Goal: Download file/media

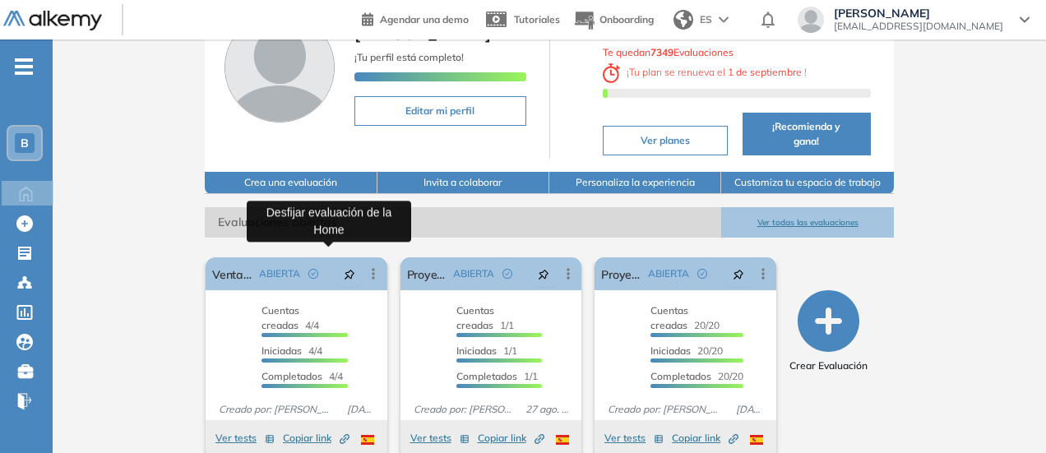
scroll to position [126, 0]
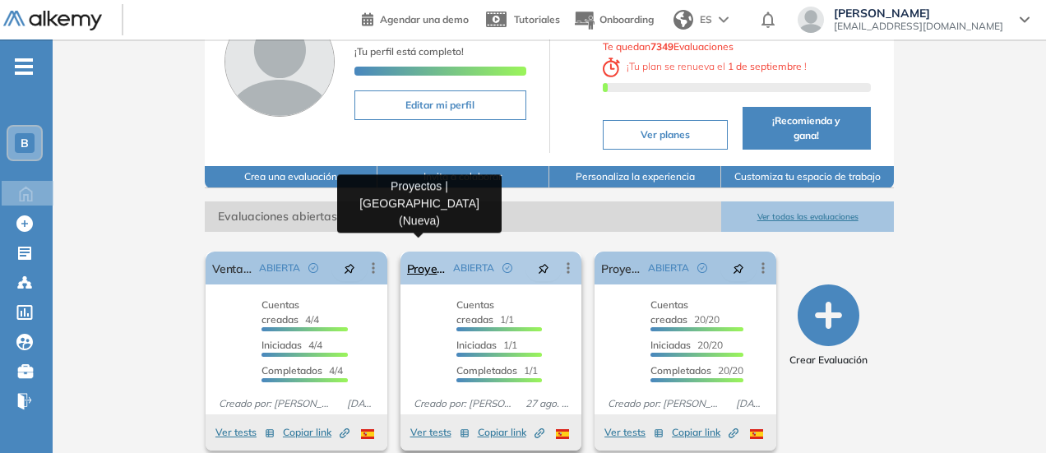
click at [429, 253] on link "Proyectos | [GEOGRAPHIC_DATA] (Nueva)" at bounding box center [427, 268] width 40 height 33
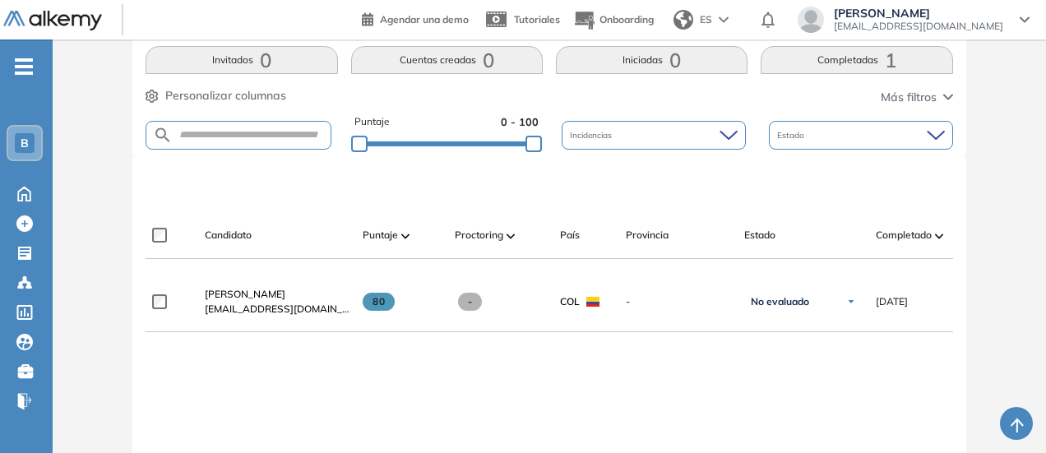
scroll to position [346, 0]
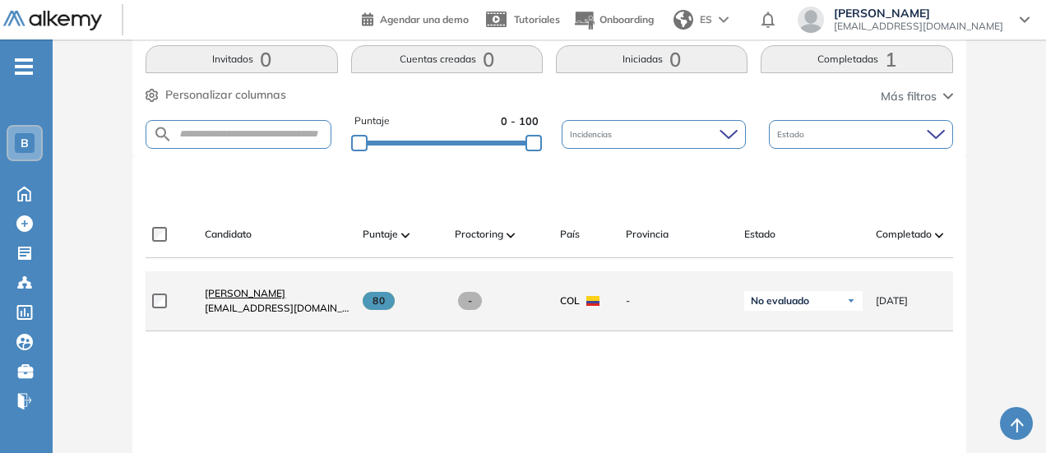
click at [275, 299] on span "[PERSON_NAME]" at bounding box center [245, 293] width 81 height 12
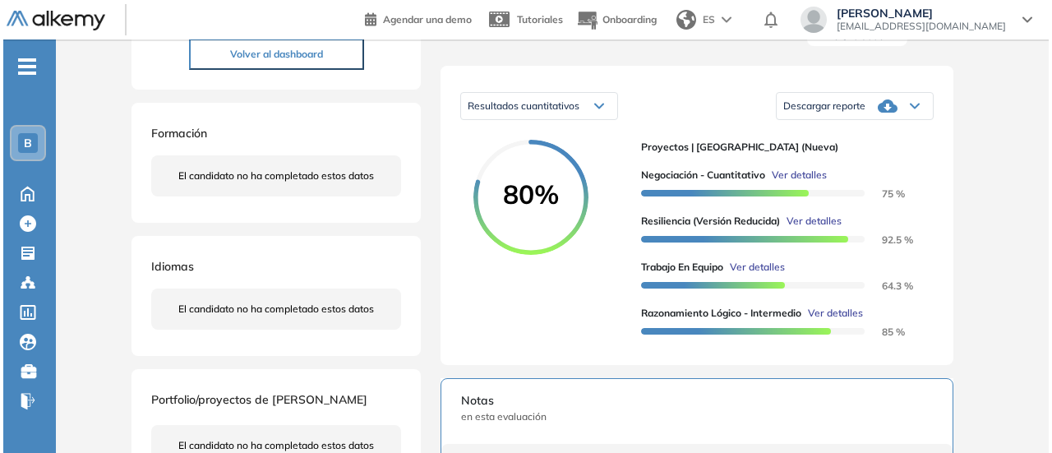
scroll to position [229, 0]
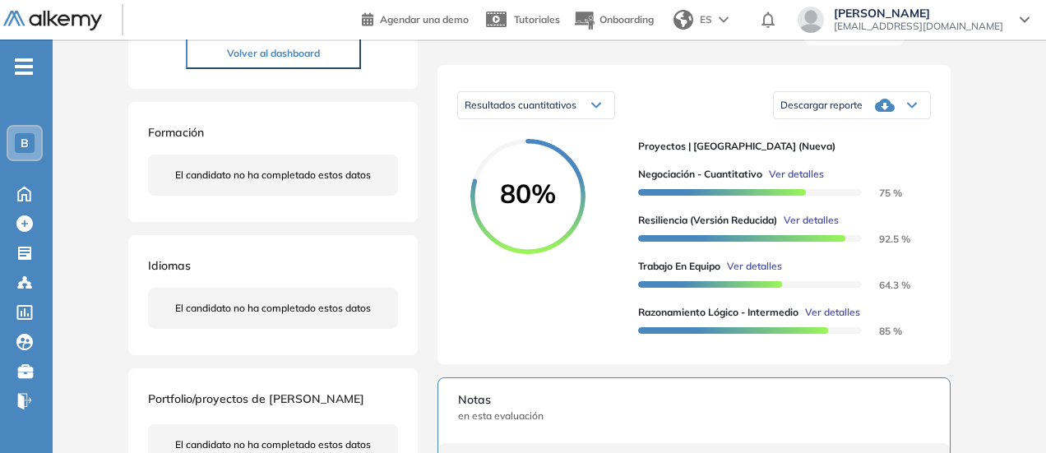
click at [821, 112] on span "Descargar reporte" at bounding box center [821, 105] width 82 height 13
click at [824, 160] on li "Descargar informe resumido" at bounding box center [842, 152] width 122 height 16
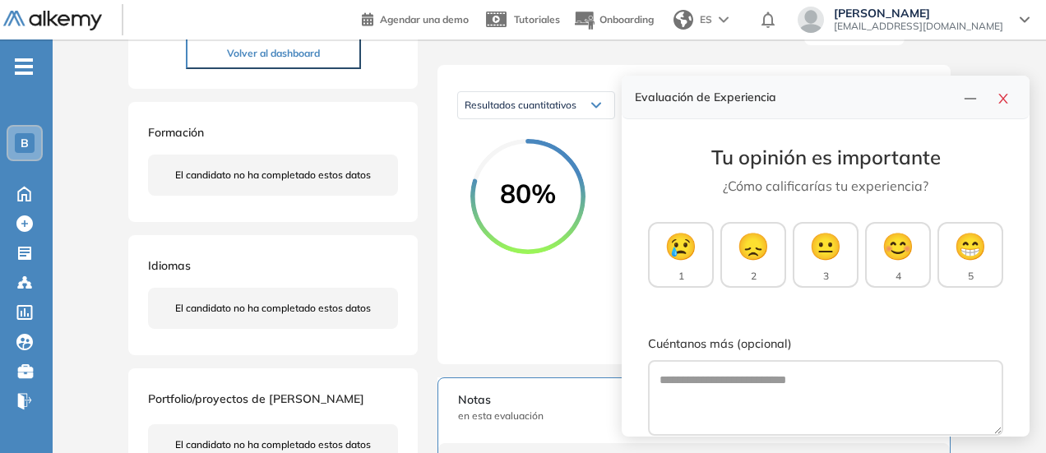
click at [562, 300] on div "80%" at bounding box center [547, 242] width 155 height 206
click at [1000, 98] on icon "close" at bounding box center [1002, 98] width 13 height 13
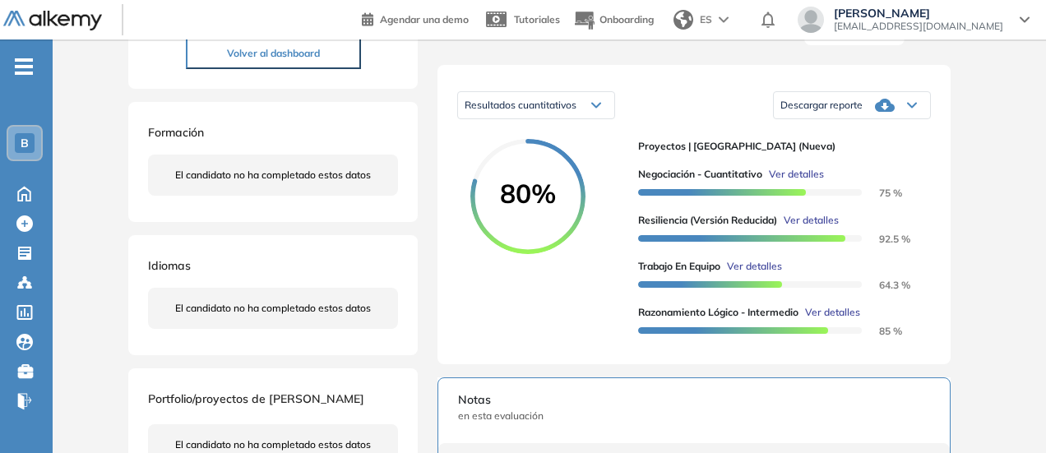
click at [766, 274] on span "Ver detalles" at bounding box center [754, 266] width 55 height 15
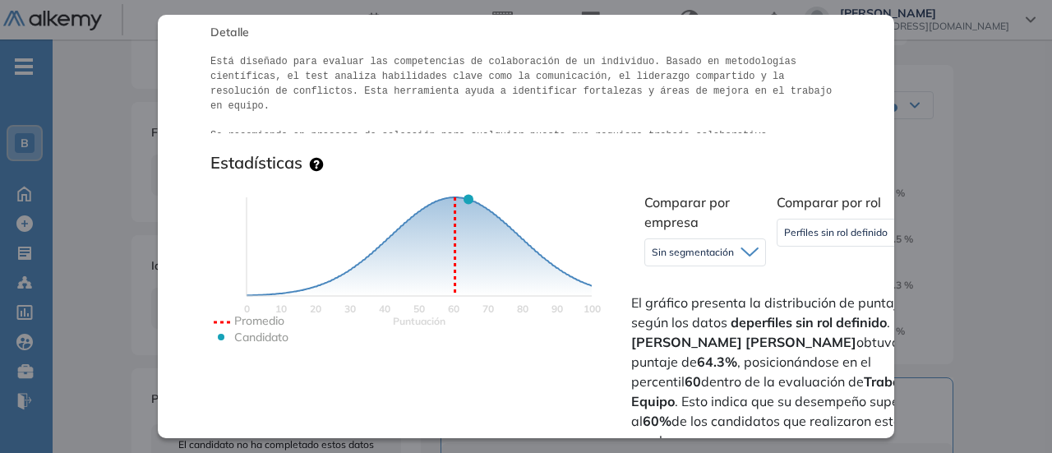
scroll to position [277, 0]
